Goal: Communication & Community: Answer question/provide support

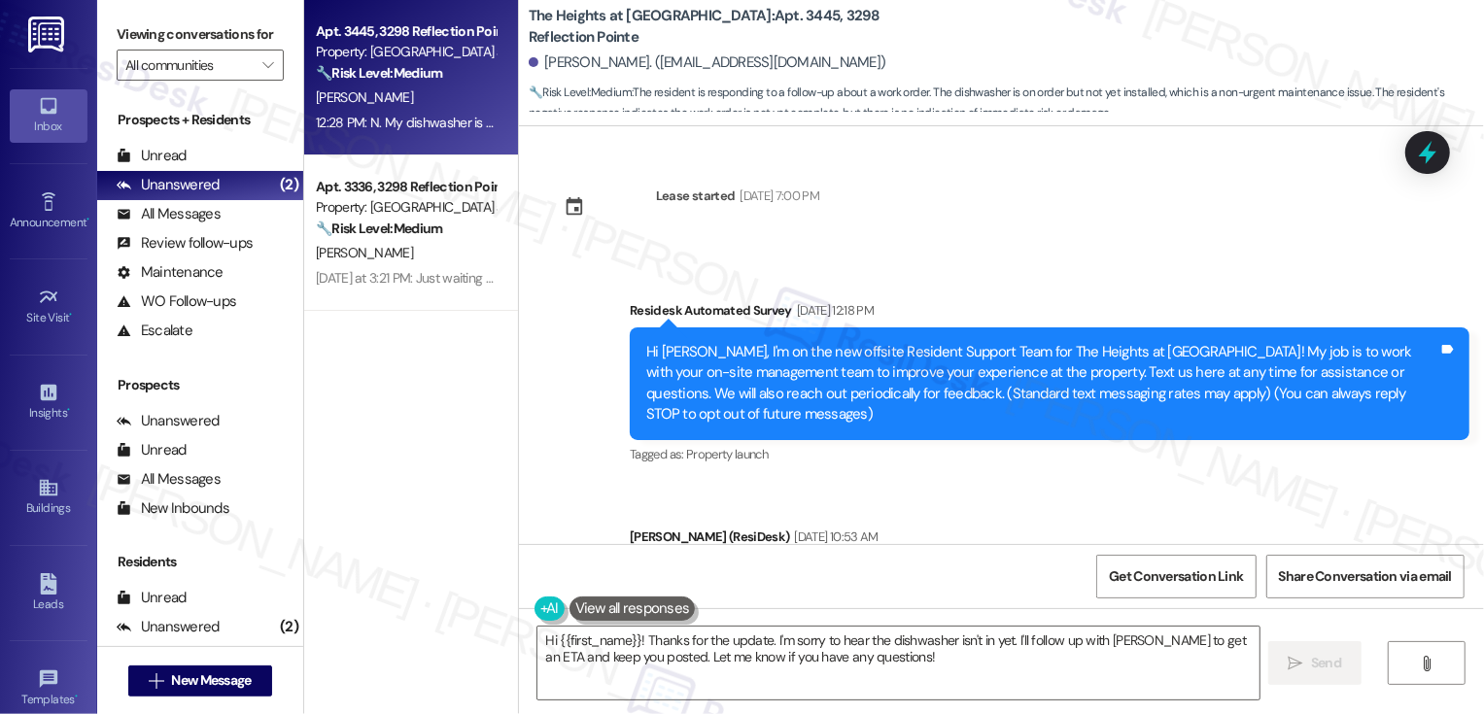
scroll to position [1210, 0]
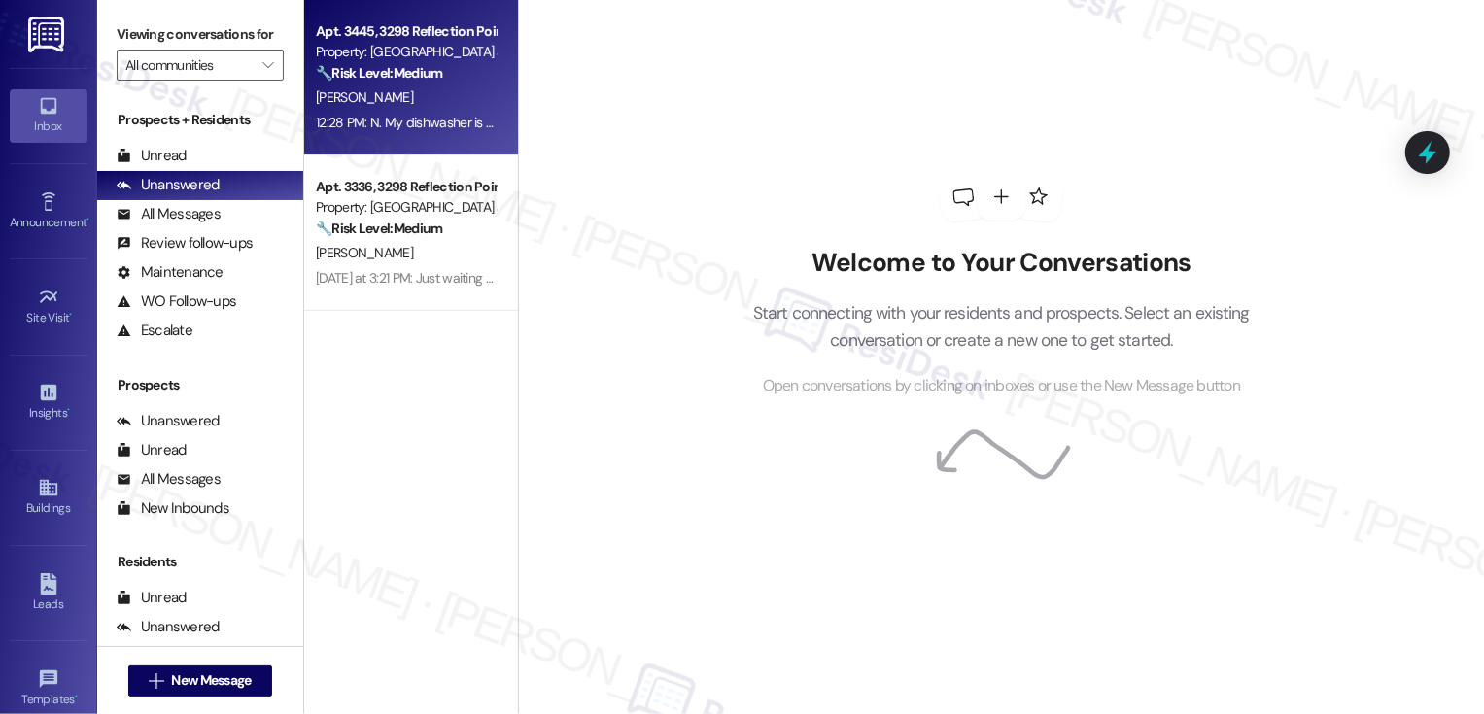
click at [467, 120] on div "12:28 PM: N. My dishwasher is on order and not in yet per [PERSON_NAME]'s text …" at bounding box center [563, 122] width 495 height 17
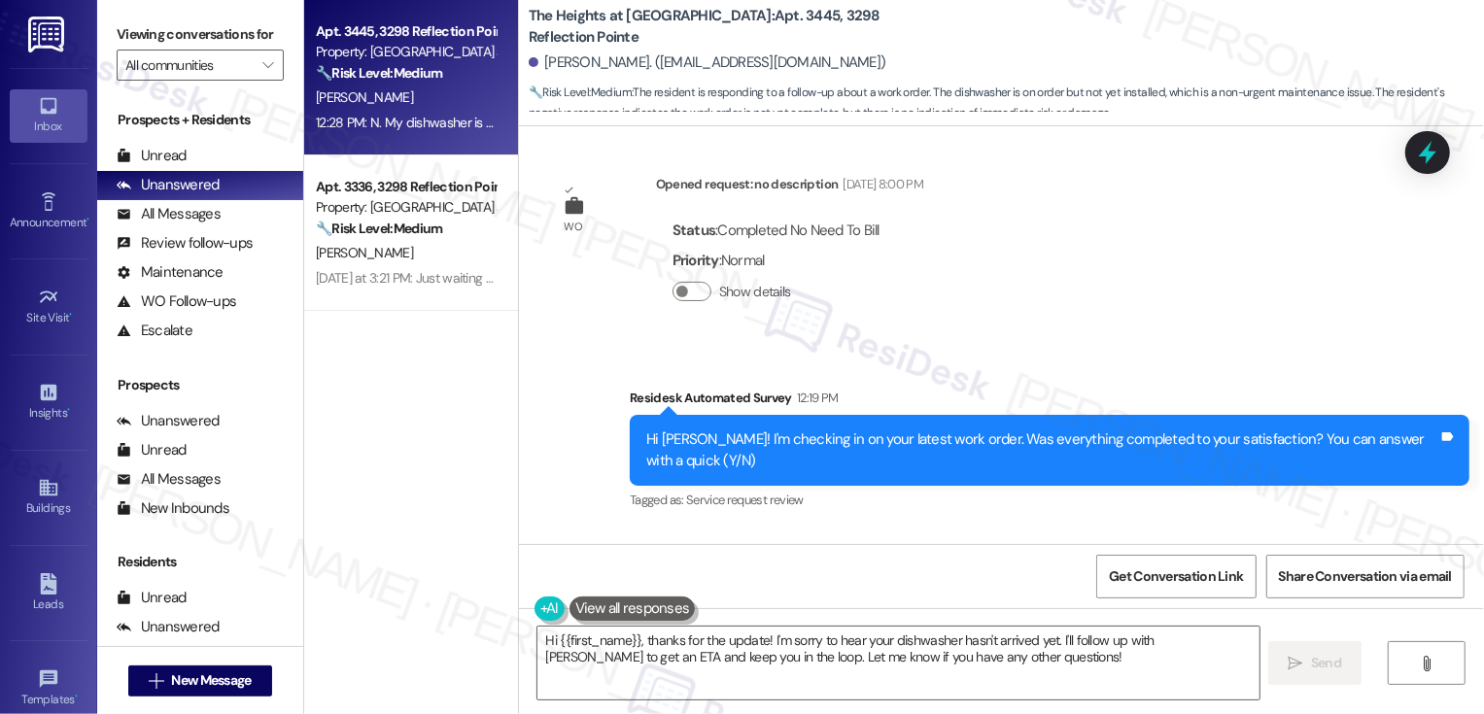
scroll to position [1456, 0]
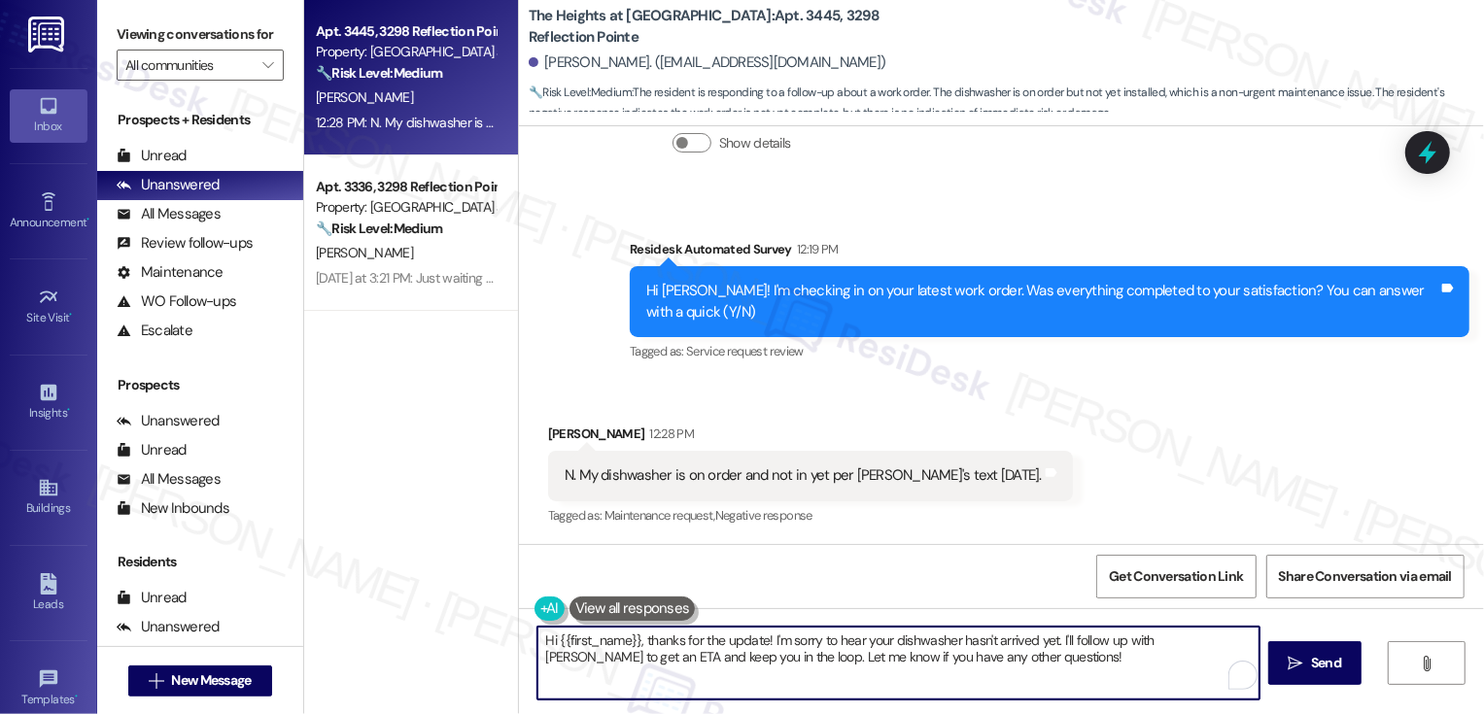
drag, startPoint x: 1051, startPoint y: 638, endPoint x: 1078, endPoint y: 667, distance: 39.9
click at [1079, 668] on textarea "Hi {{first_name}}, thanks for the update! I'm sorry to hear your dishwasher has…" at bounding box center [898, 663] width 722 height 73
type textarea "Hi {{first_name}}, thanks for the update! I'm sorry to hear your dishwasher has…"
click at [1295, 666] on icon "" at bounding box center [1296, 664] width 15 height 16
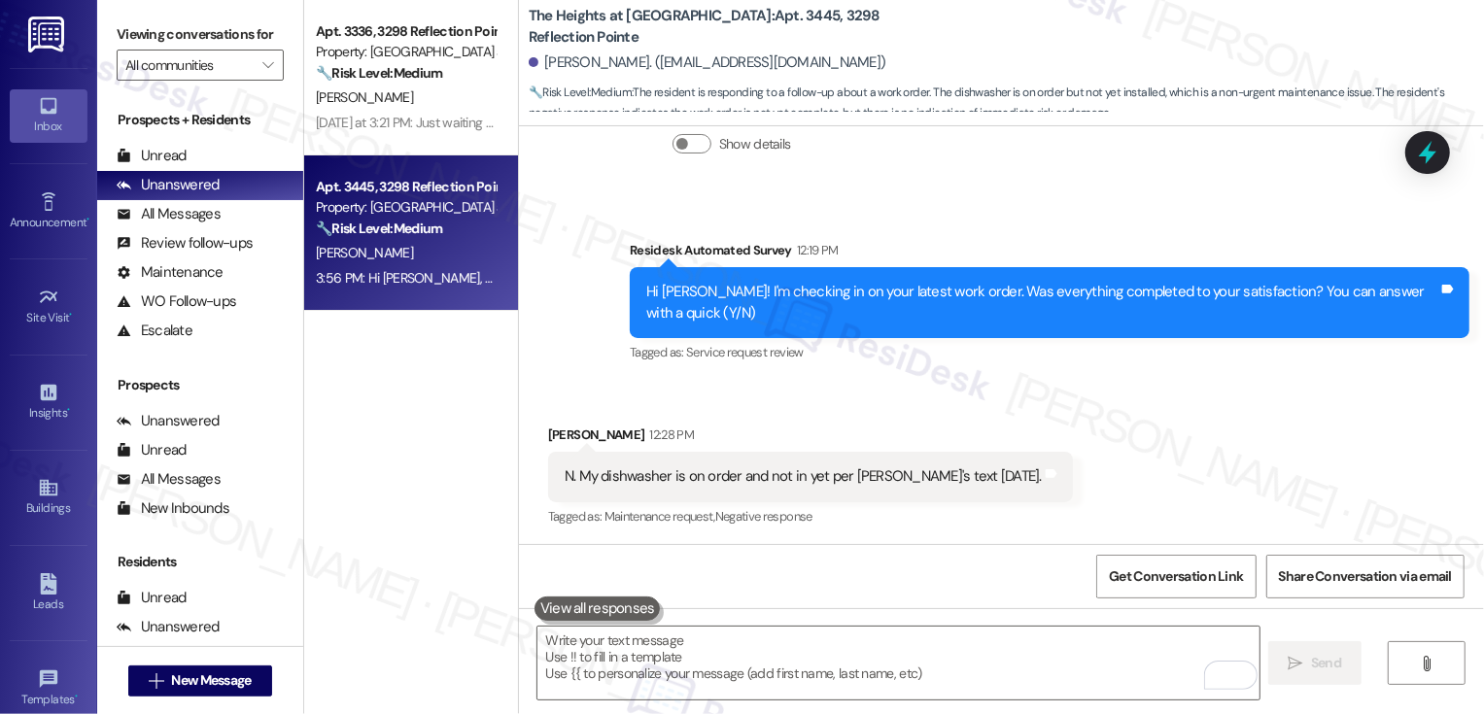
scroll to position [1612, 0]
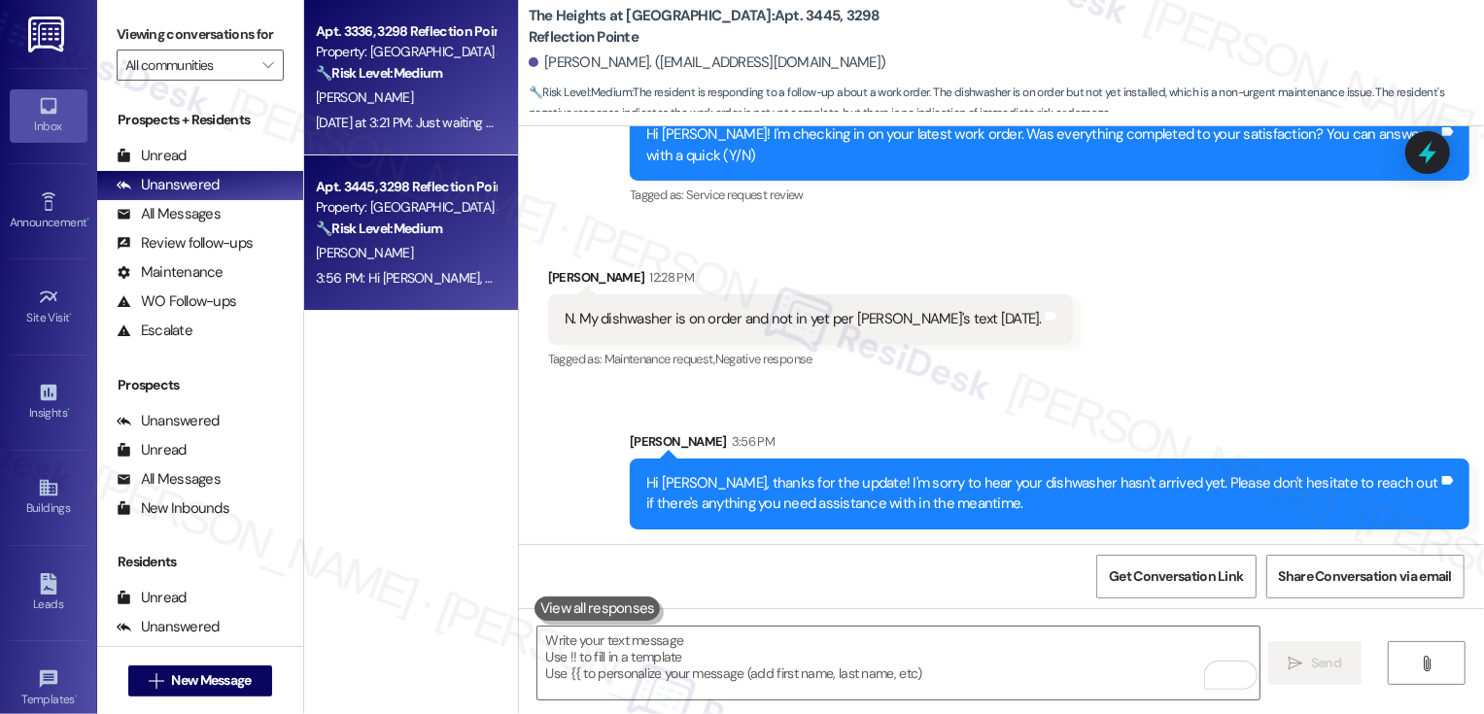
click at [395, 110] on div "[PERSON_NAME]" at bounding box center [406, 98] width 184 height 24
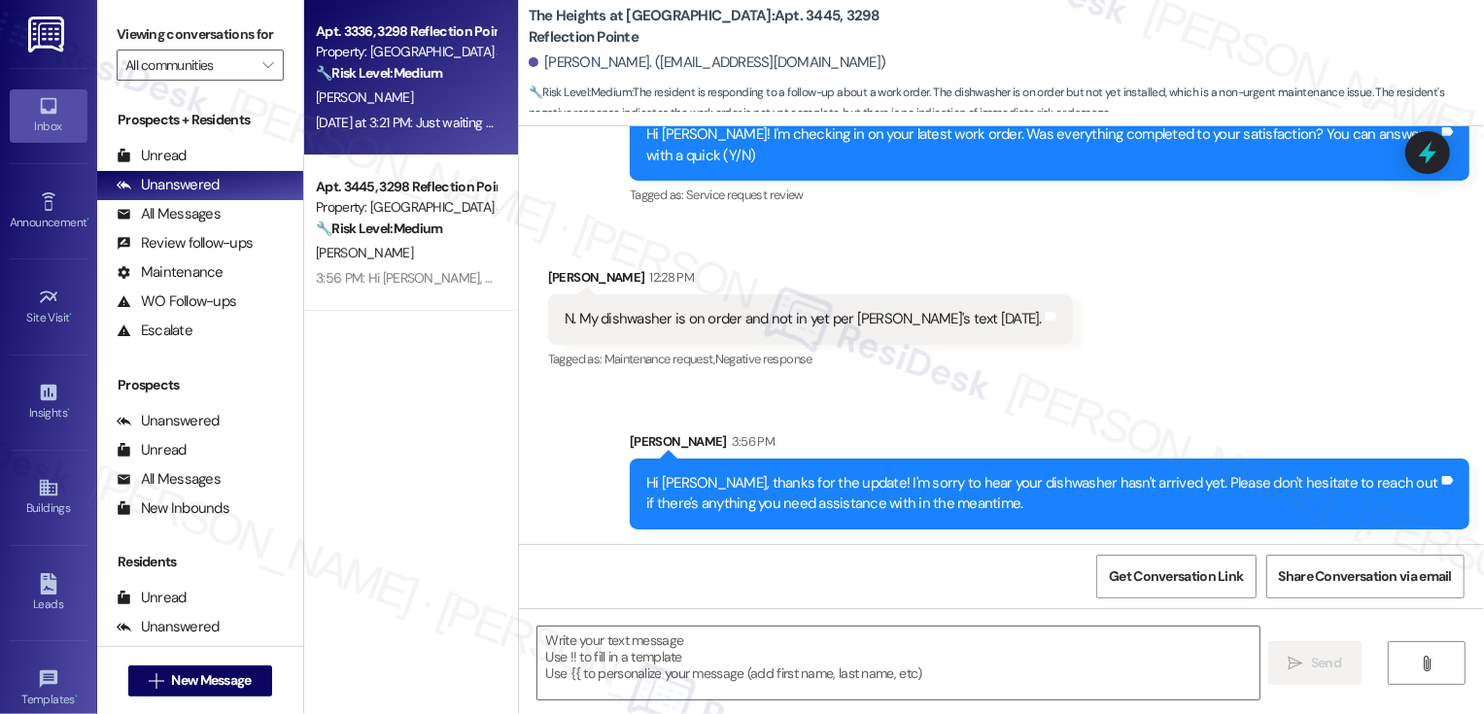
click at [395, 110] on div "[PERSON_NAME]" at bounding box center [406, 98] width 184 height 24
type textarea "Fetching suggested responses. Please feel free to read through the conversation…"
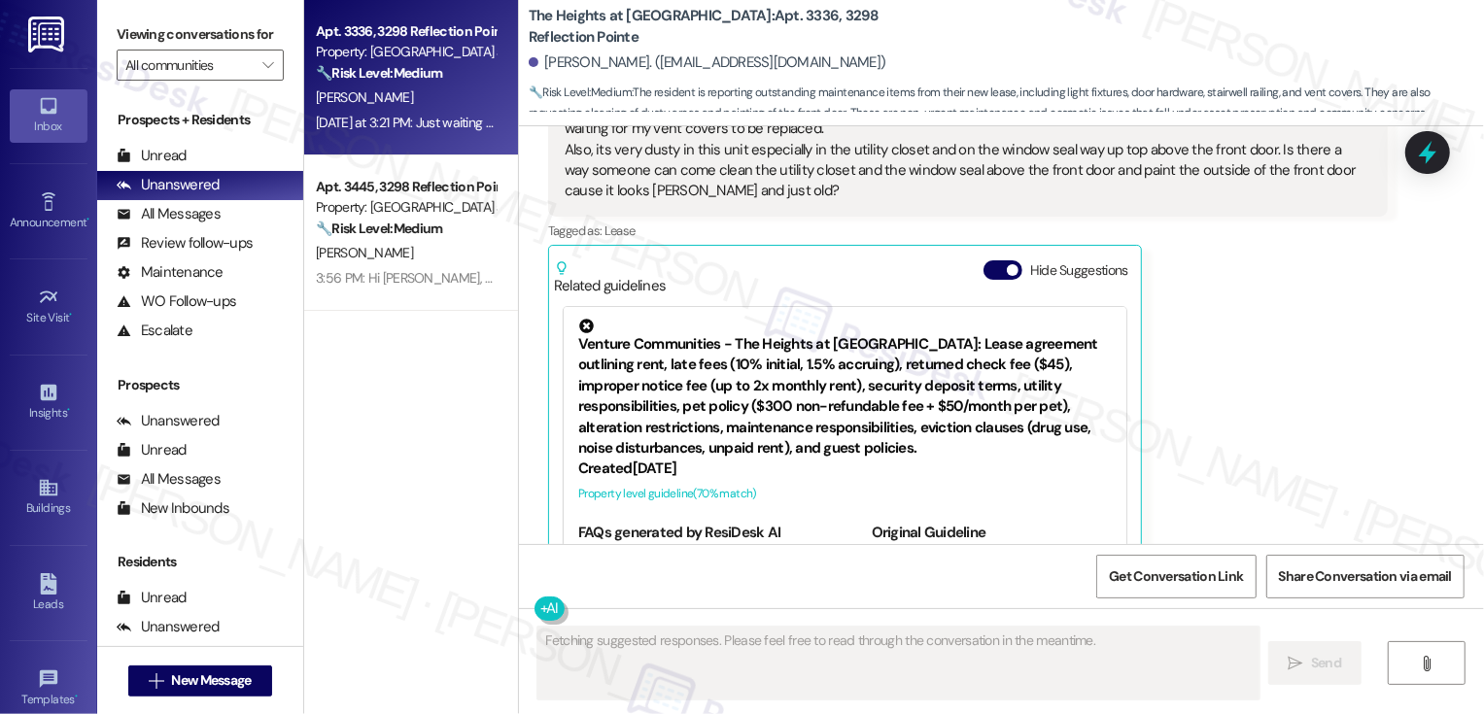
scroll to position [910, 0]
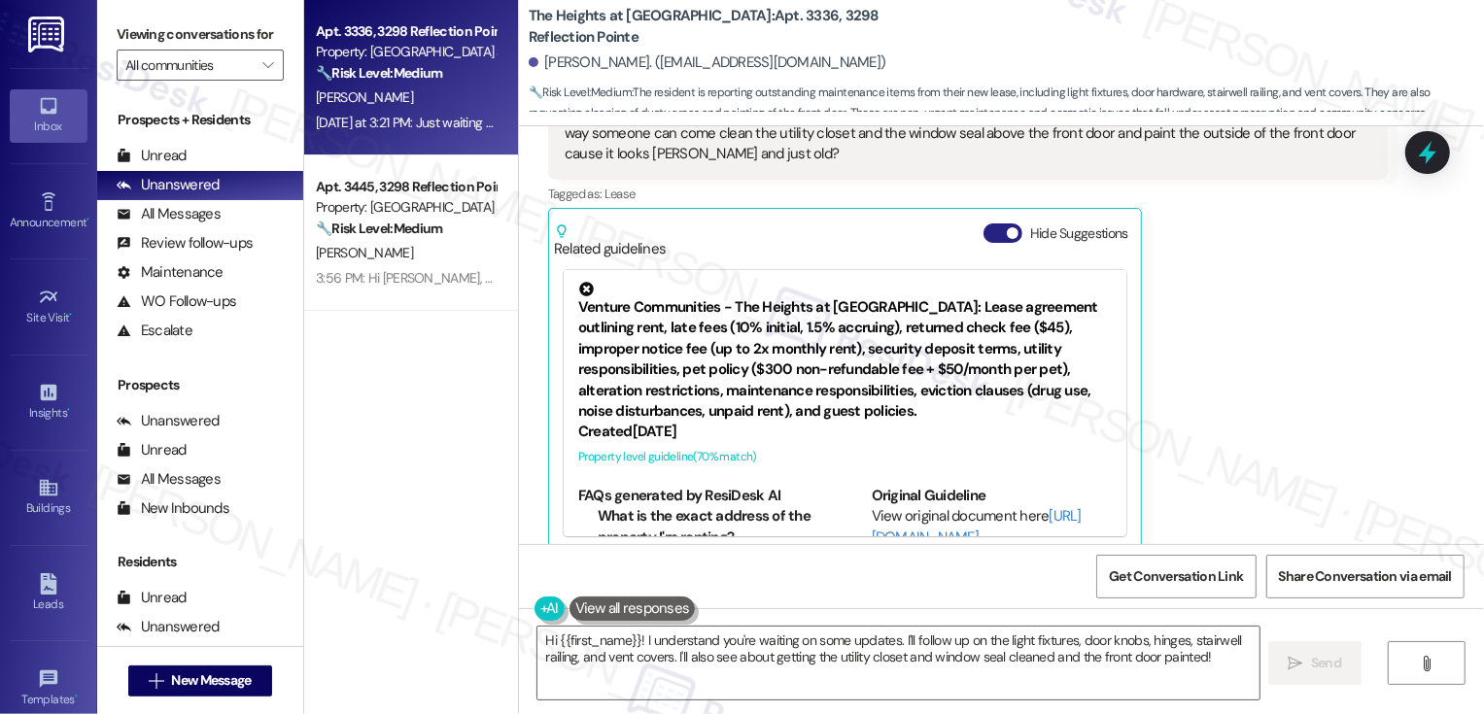
click at [1007, 227] on span "button" at bounding box center [1013, 233] width 12 height 12
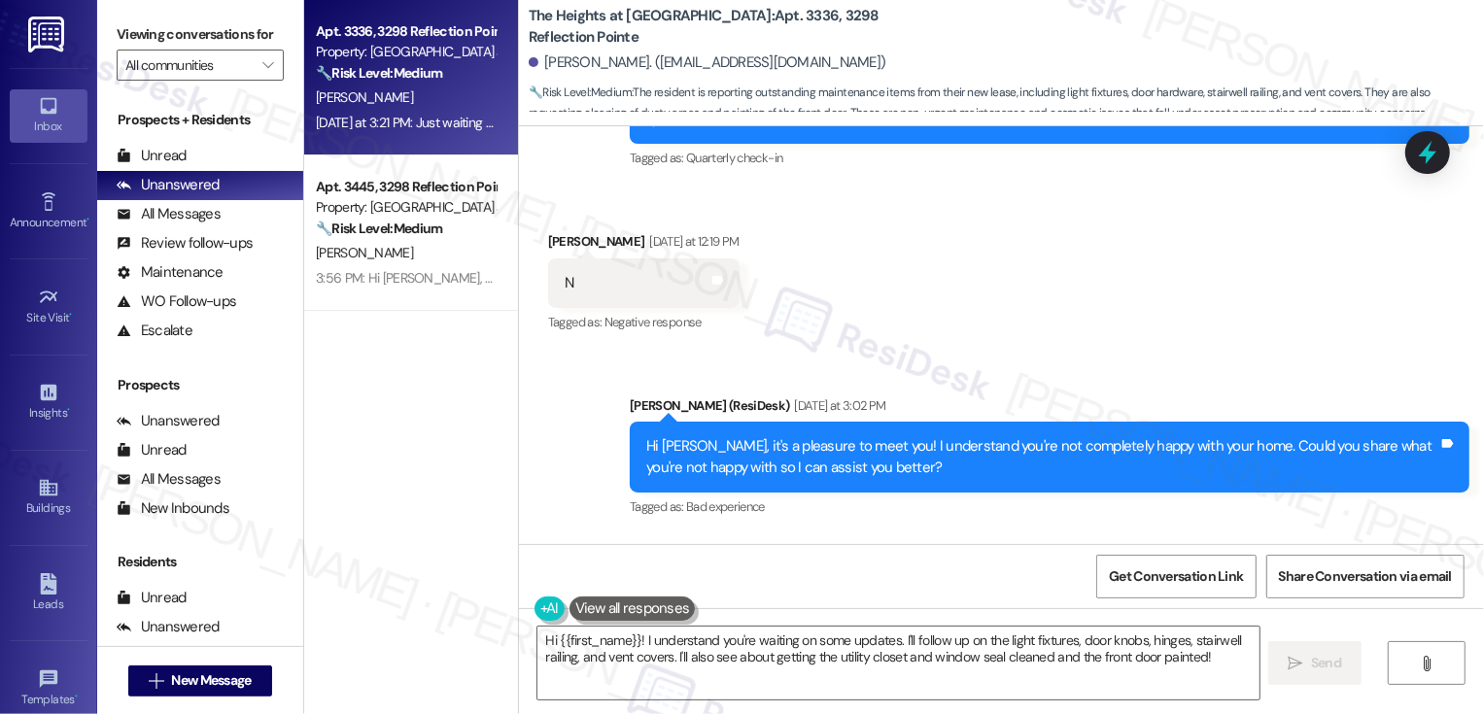
scroll to position [685, 0]
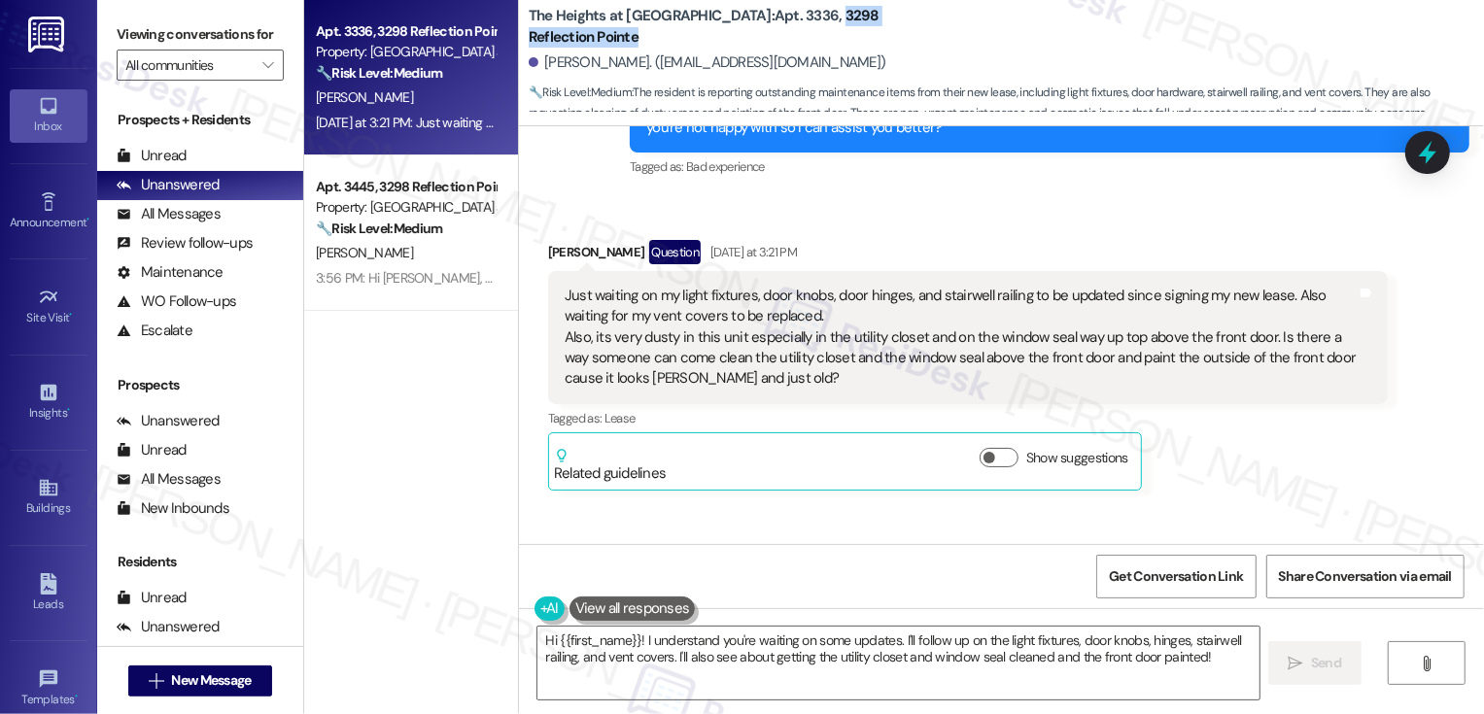
drag, startPoint x: 765, startPoint y: 16, endPoint x: 784, endPoint y: 45, distance: 35.0
click at [784, 46] on b "The Heights at [GEOGRAPHIC_DATA]: Apt. 3336, 3298 Reflection Pointe" at bounding box center [723, 27] width 389 height 42
copy b "3298 Reflection Pointe"
click at [735, 19] on b "The Heights at [GEOGRAPHIC_DATA]: Apt. 3336, 3298 Reflection Pointe" at bounding box center [723, 27] width 389 height 42
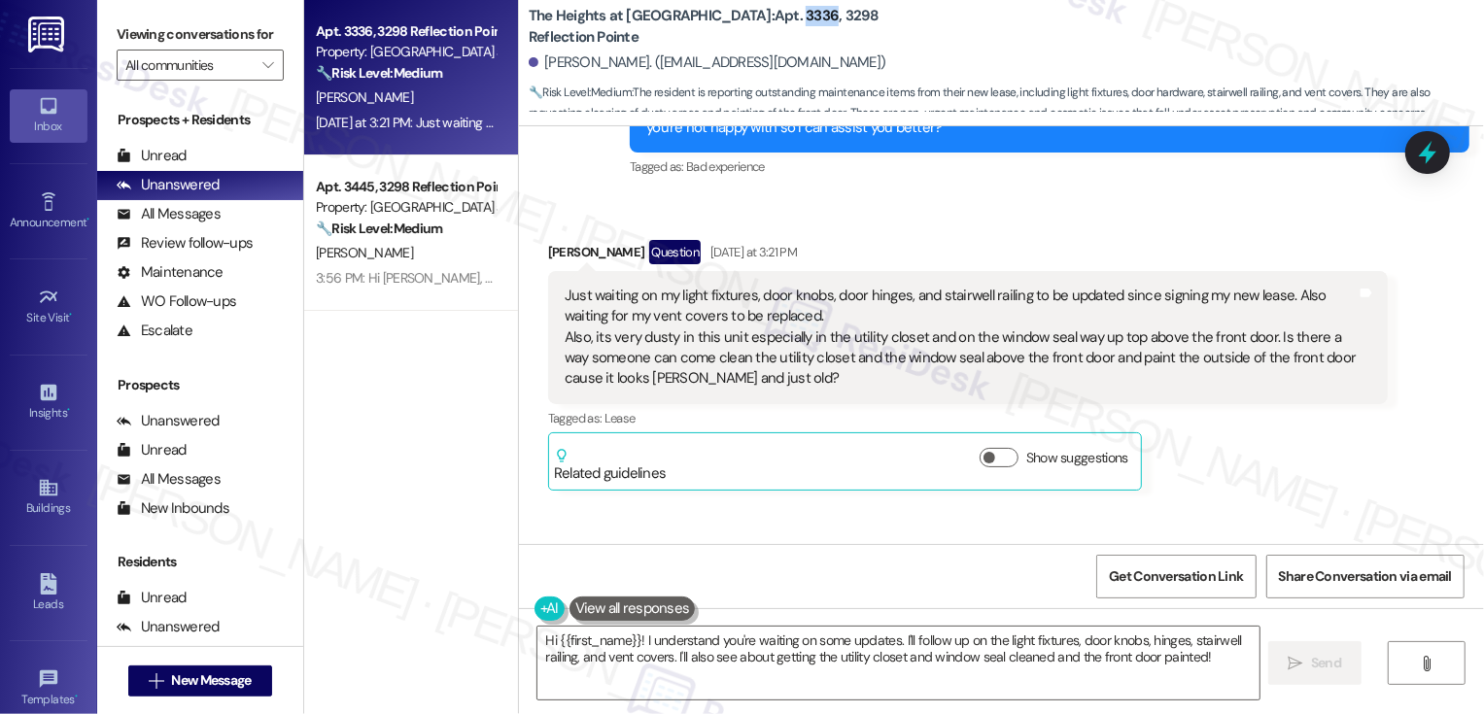
copy b "3336"
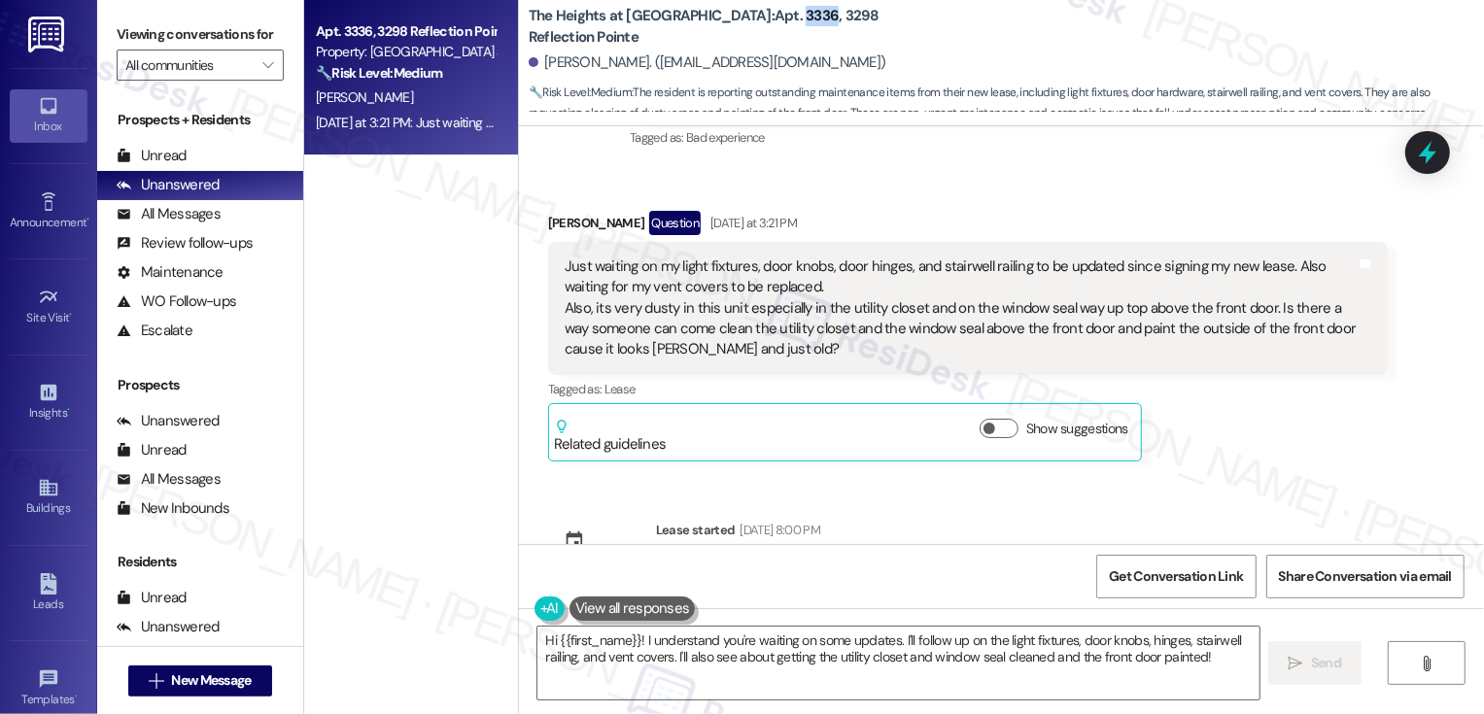
scroll to position [713, 0]
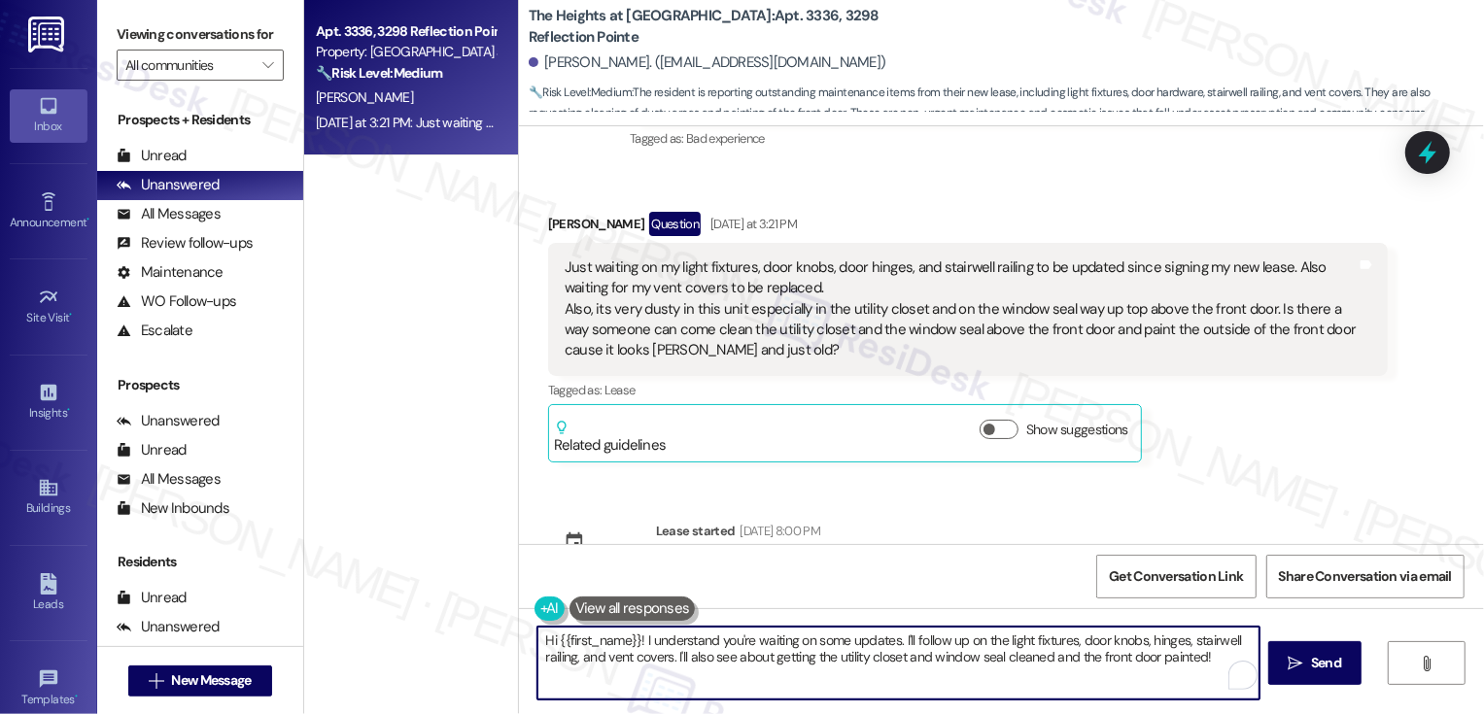
drag, startPoint x: 635, startPoint y: 642, endPoint x: 530, endPoint y: 633, distance: 105.4
click at [537, 634] on textarea "Hi {{first_name}}! I understand you're waiting on some updates. I'll follow up …" at bounding box center [898, 663] width 722 height 73
drag, startPoint x: 829, startPoint y: 641, endPoint x: 883, endPoint y: 642, distance: 54.4
click at [883, 642] on textarea "Got it, I understand you're waiting on some updates. I'll follow up on the ligh…" at bounding box center [898, 663] width 722 height 73
click at [715, 659] on textarea "Got it, I understand you're waiting on some updates. Did the team mentioned a t…" at bounding box center [898, 663] width 722 height 73
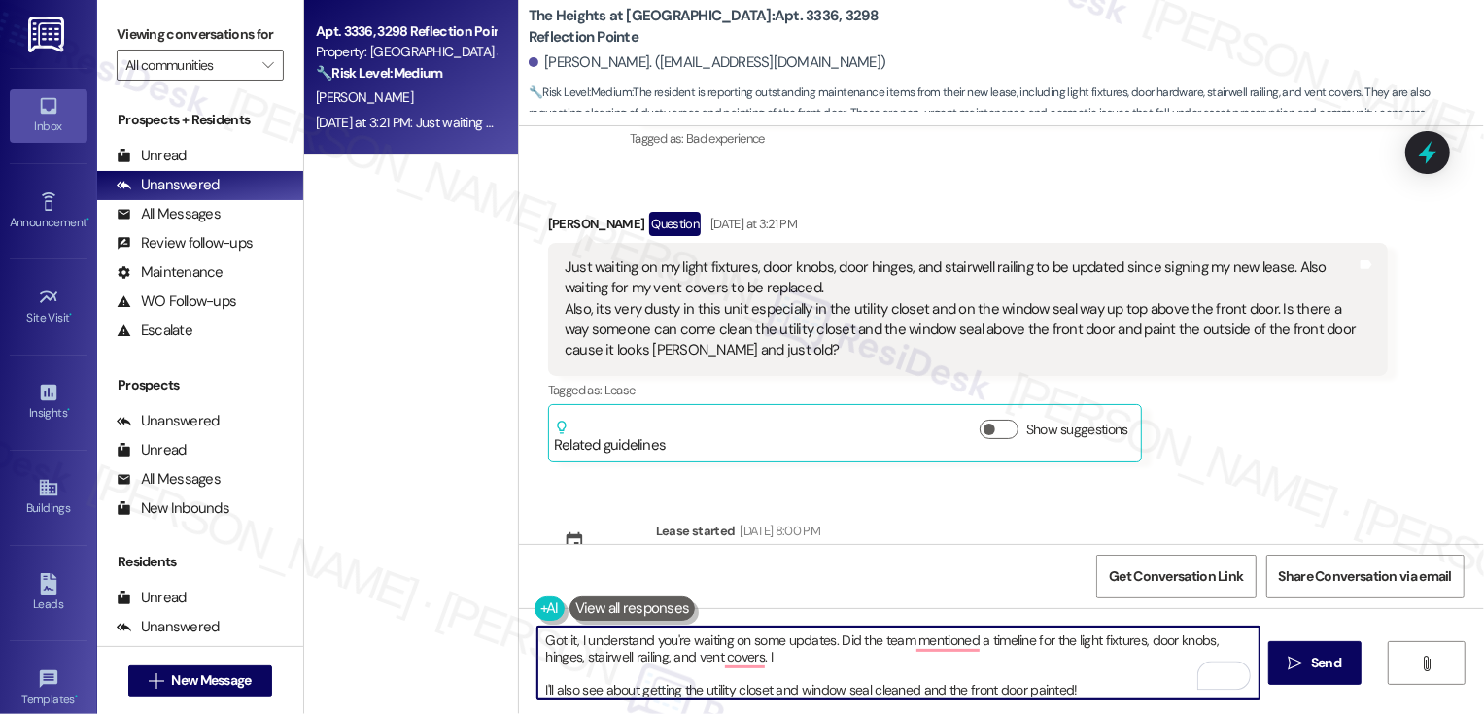
click at [934, 638] on textarea "Got it, I understand you're waiting on some updates. Did the team mentioned a t…" at bounding box center [898, 663] width 722 height 73
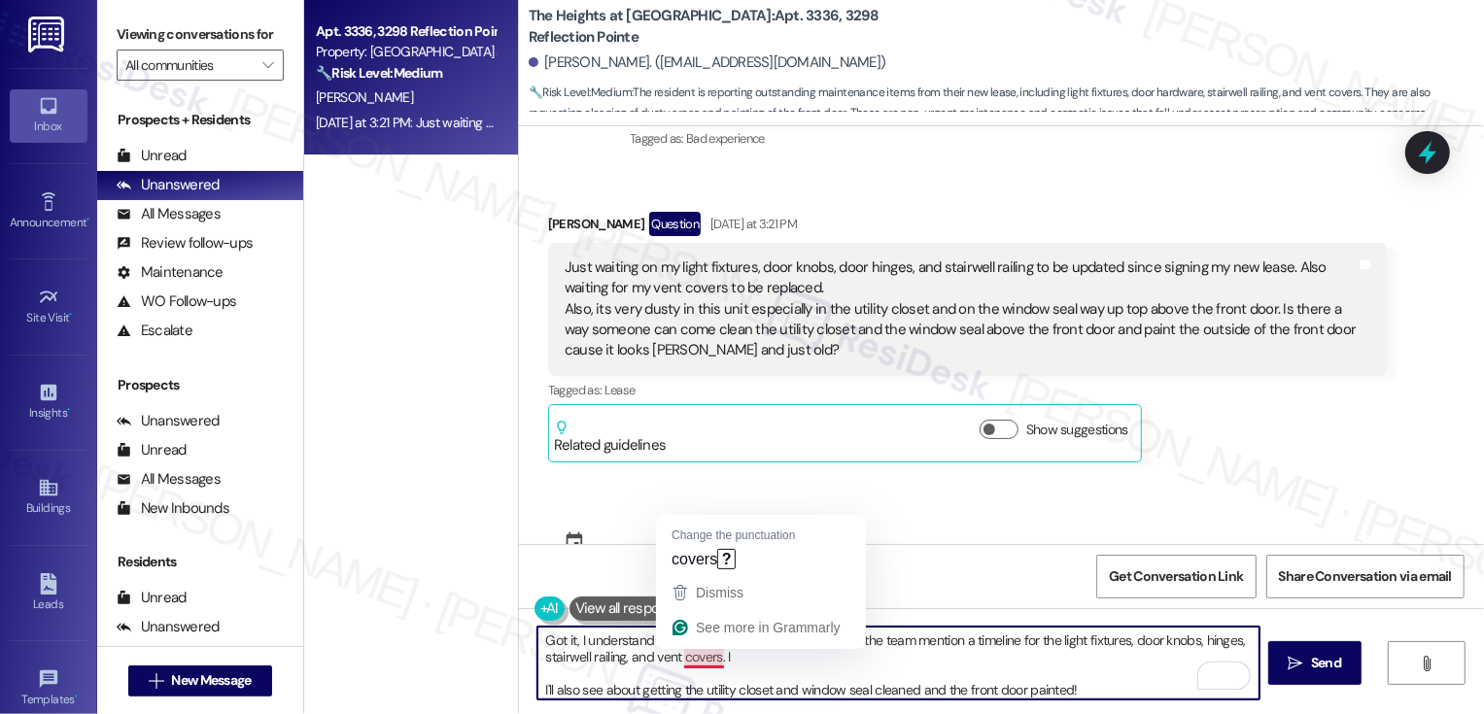
click at [701, 663] on textarea "Got it, I understand you're waiting on some updates. Did the team mention a tim…" at bounding box center [898, 663] width 722 height 73
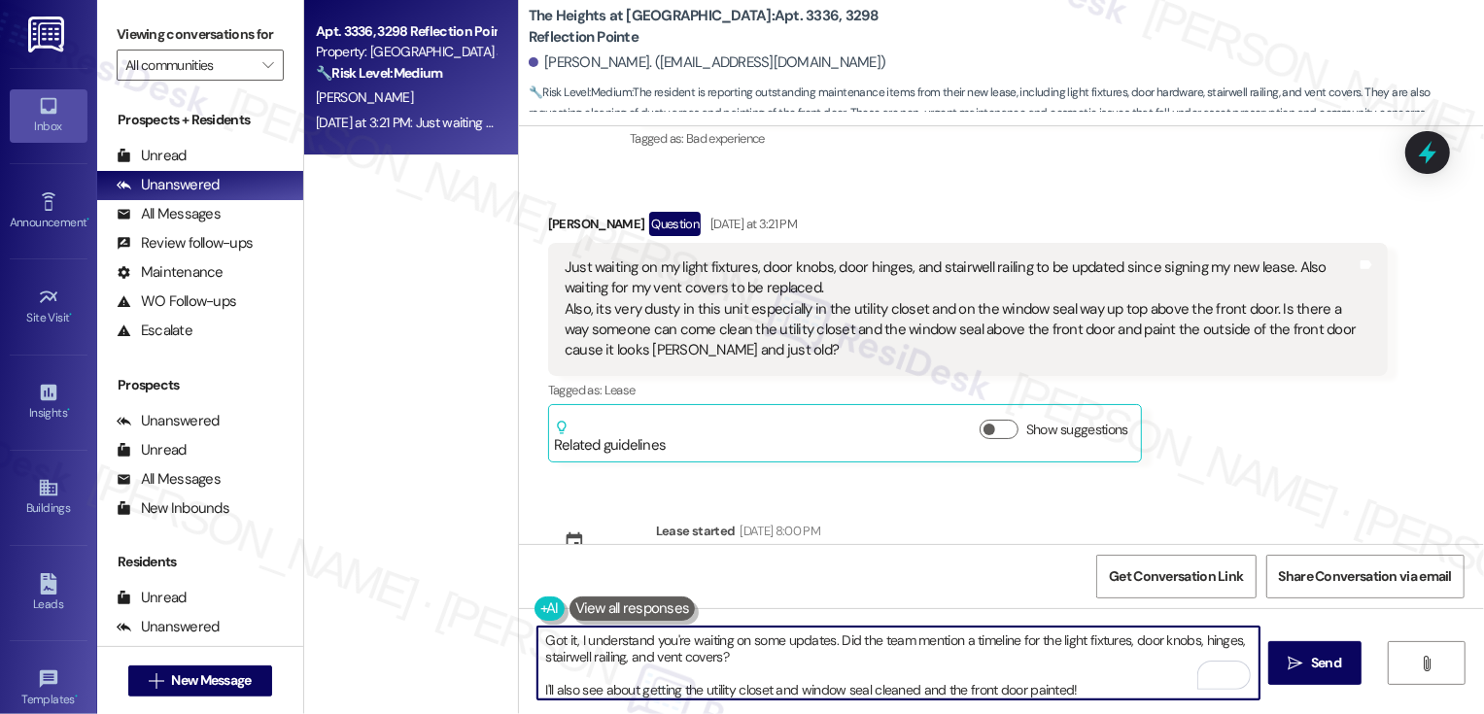
scroll to position [5, 0]
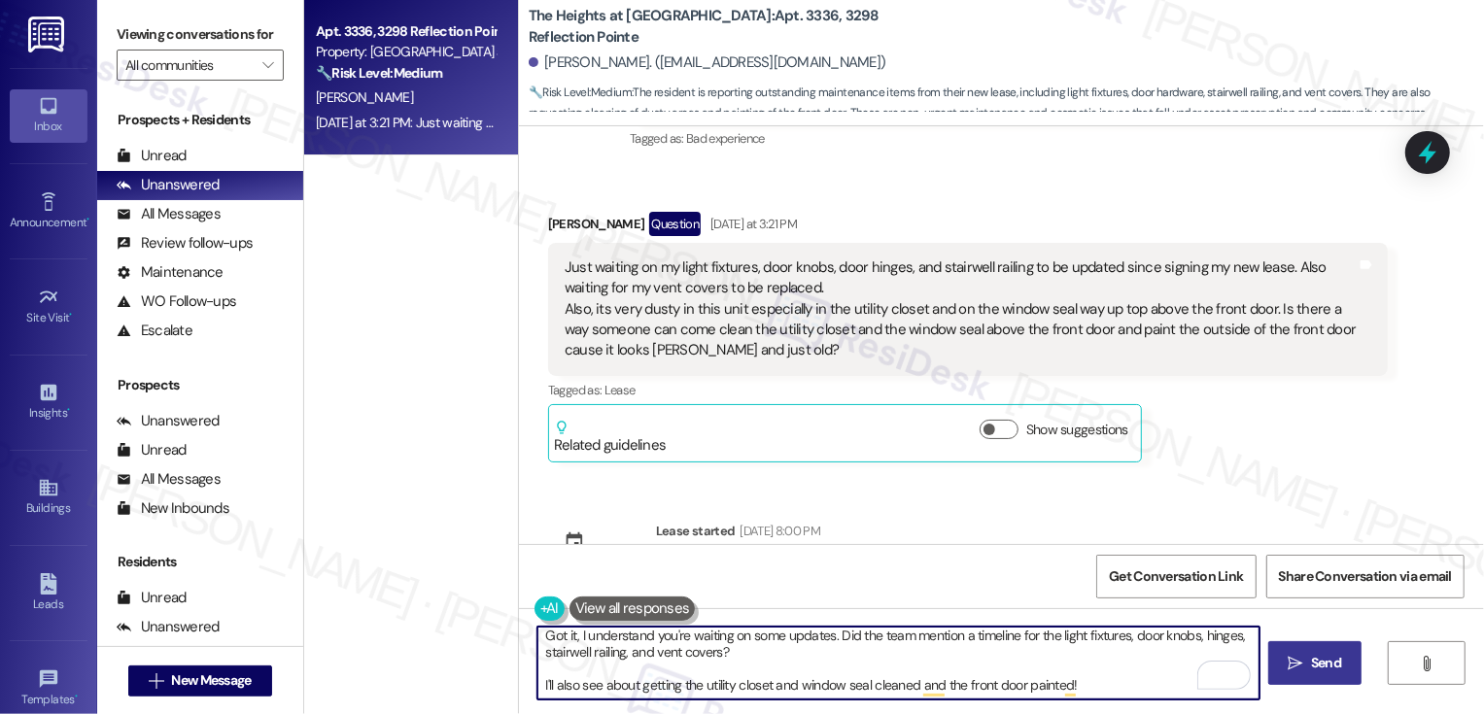
type textarea "Got it, I understand you're waiting on some updates. Did the team mention a tim…"
click at [1307, 664] on span "Send" at bounding box center [1326, 663] width 38 height 20
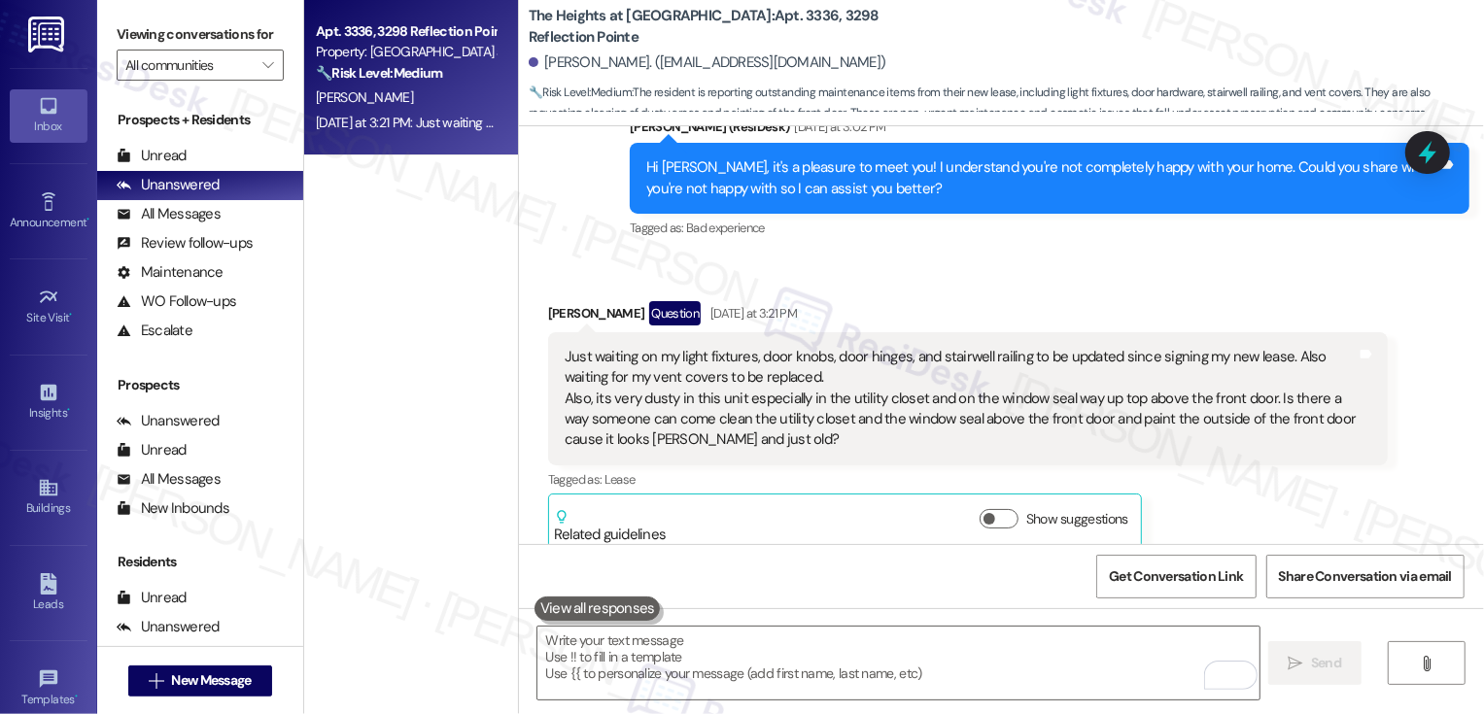
scroll to position [938, 0]
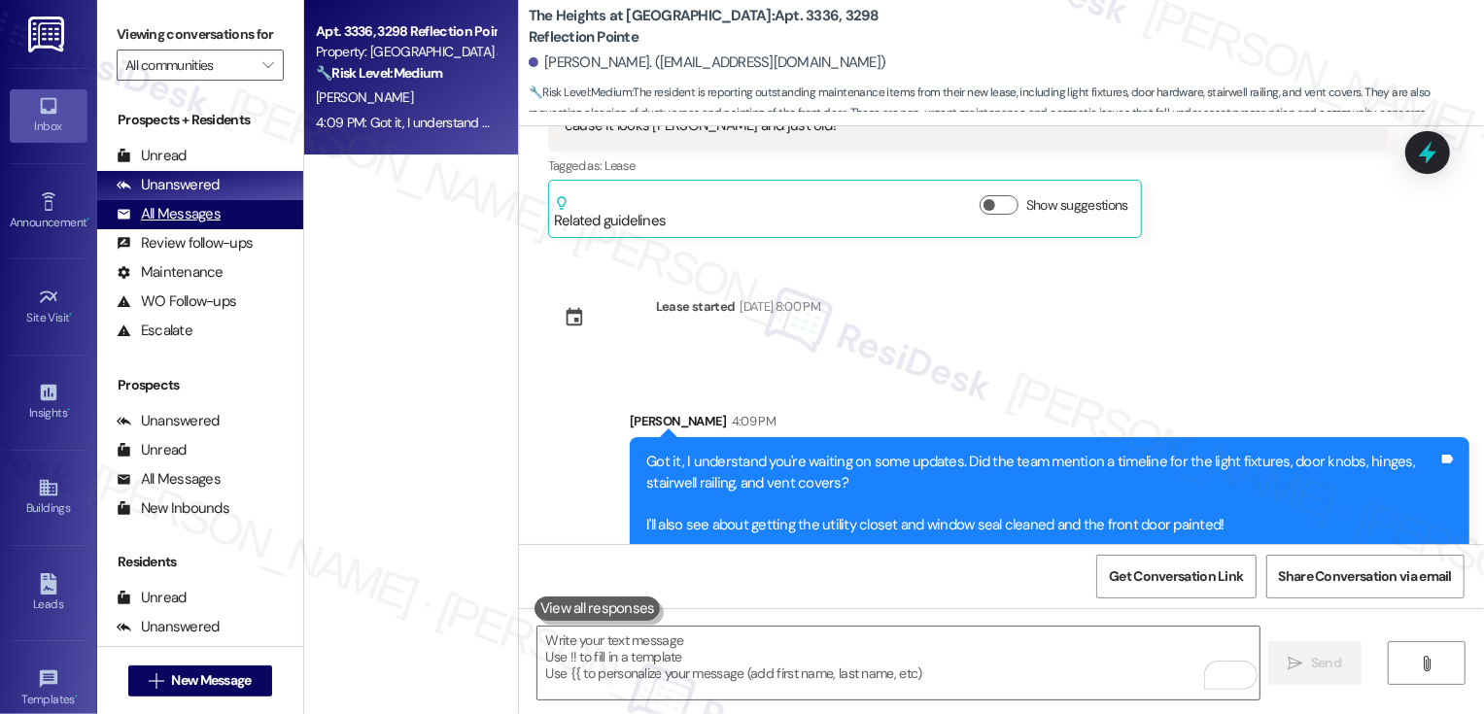
click at [178, 224] on div "All Messages (undefined)" at bounding box center [200, 214] width 206 height 29
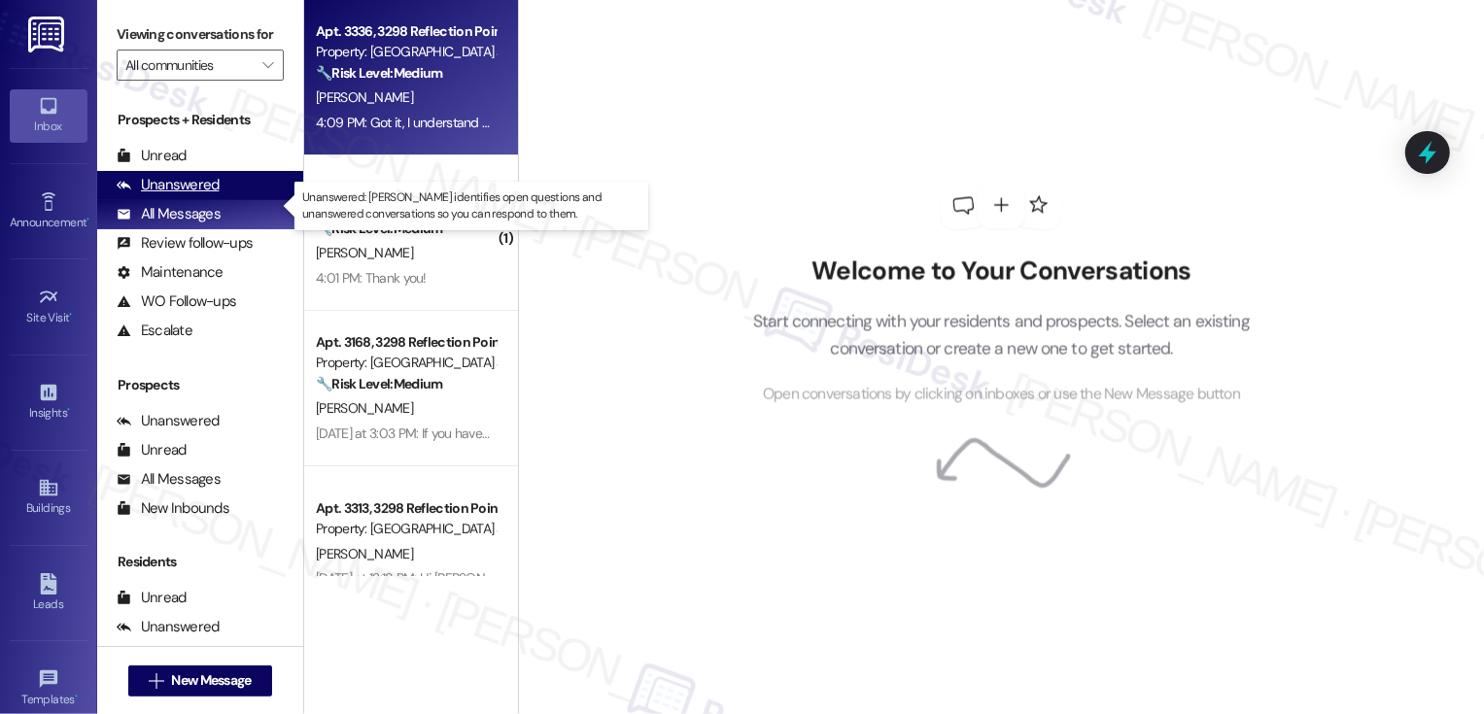
click at [195, 195] on div "Unanswered" at bounding box center [168, 185] width 103 height 20
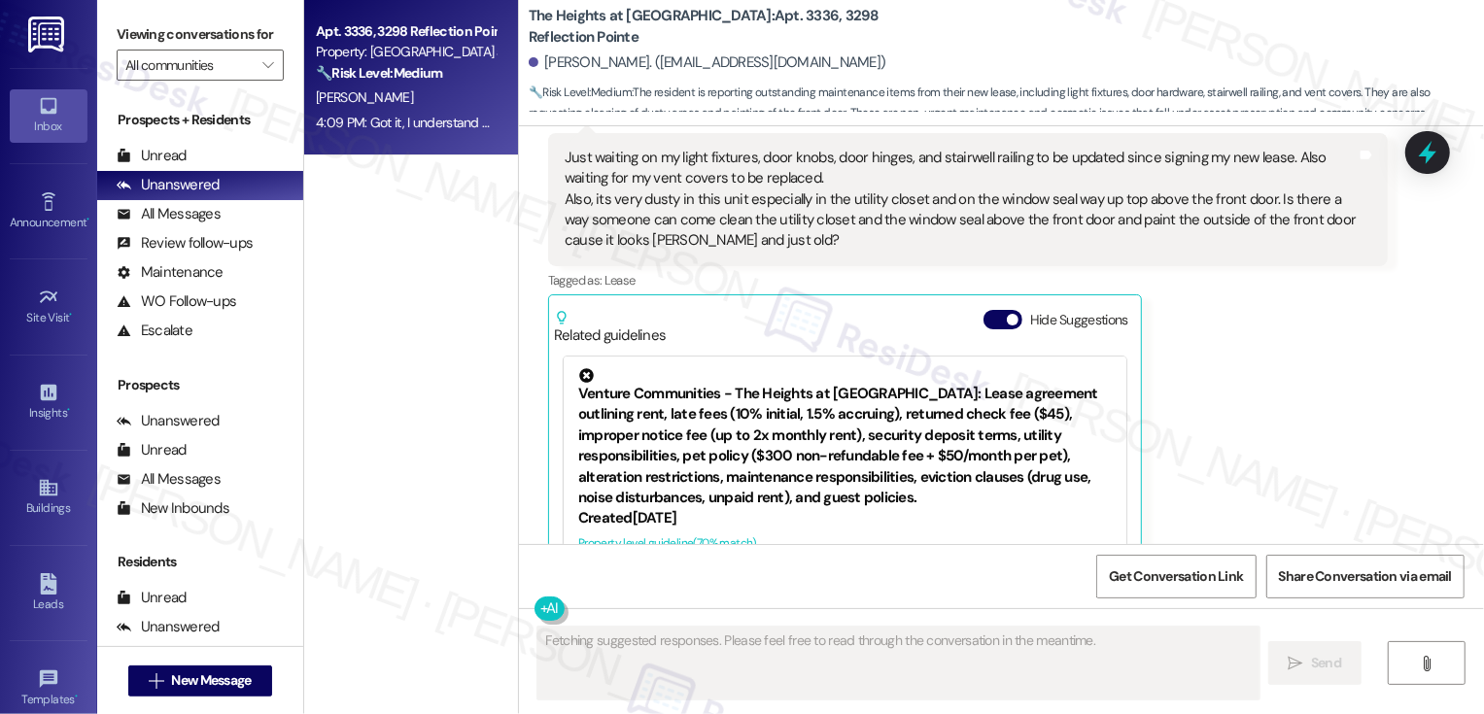
scroll to position [910, 0]
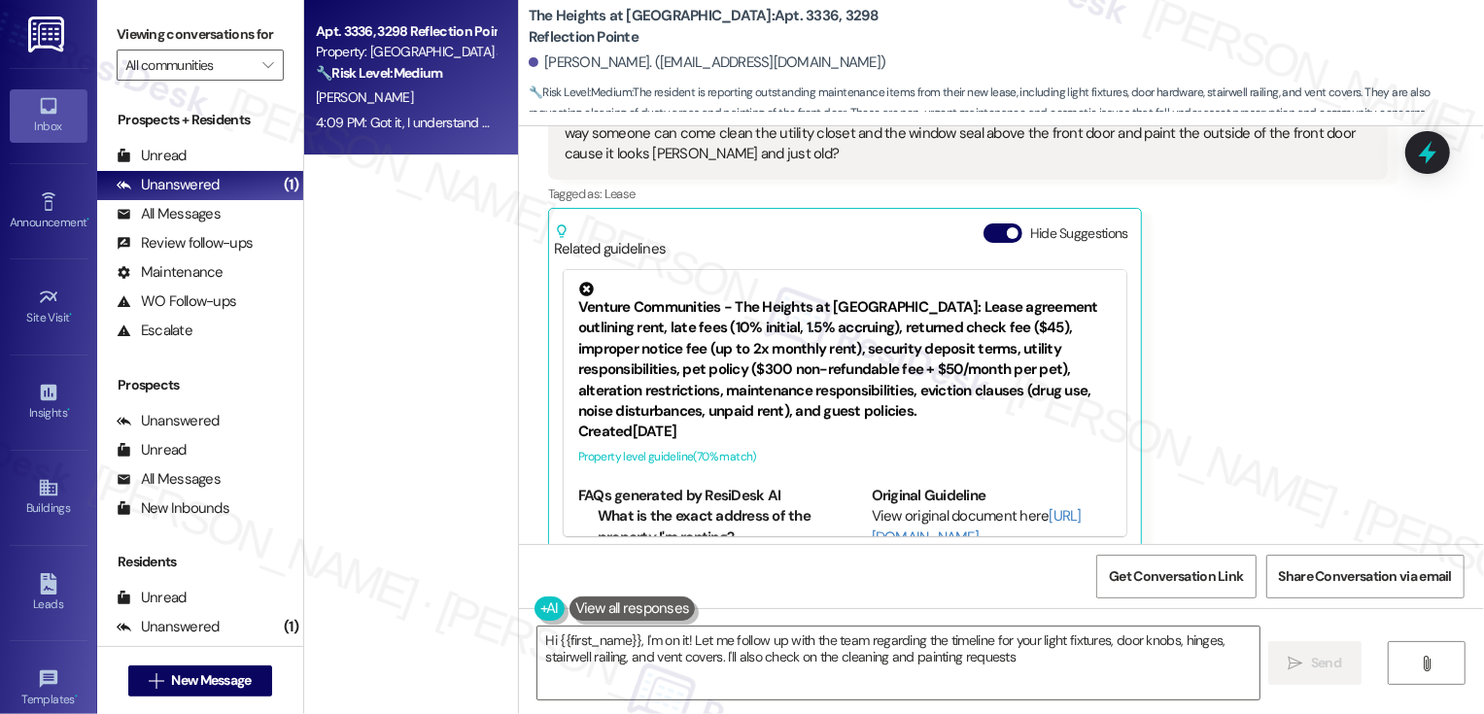
type textarea "Hi {{first_name}}, I'm on it! Let me follow up with the team regarding the time…"
